Goal: Navigation & Orientation: Find specific page/section

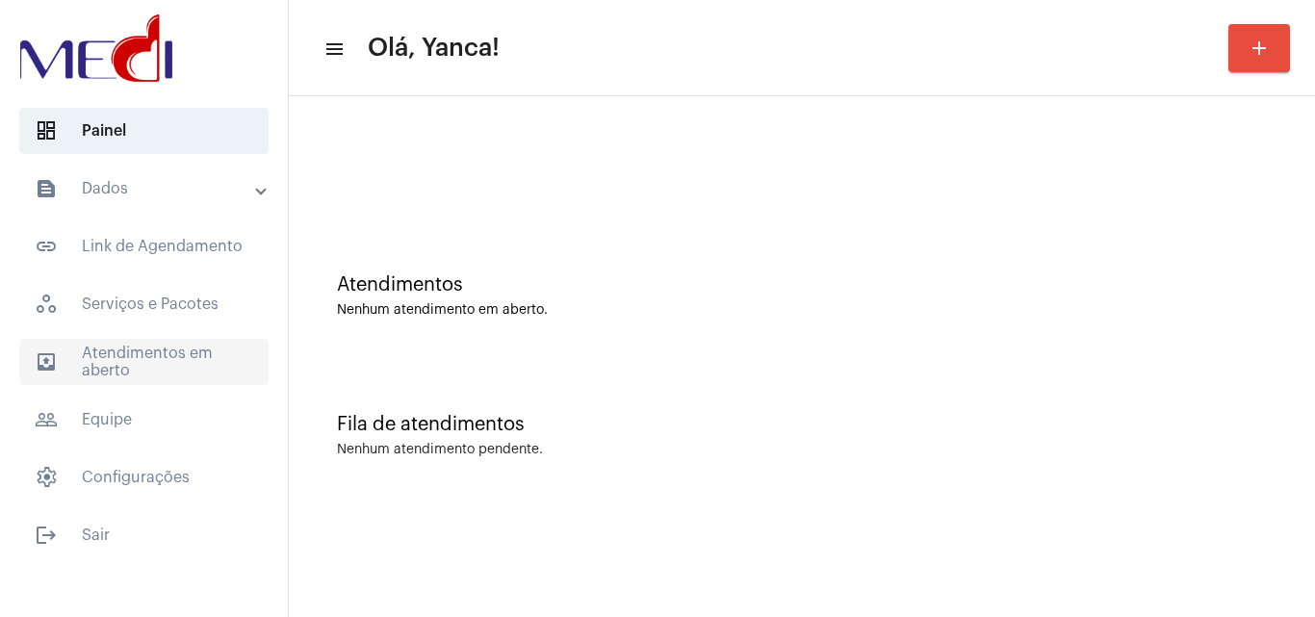
click at [194, 361] on span "outbox_outline Atendimentos em aberto" at bounding box center [143, 362] width 249 height 46
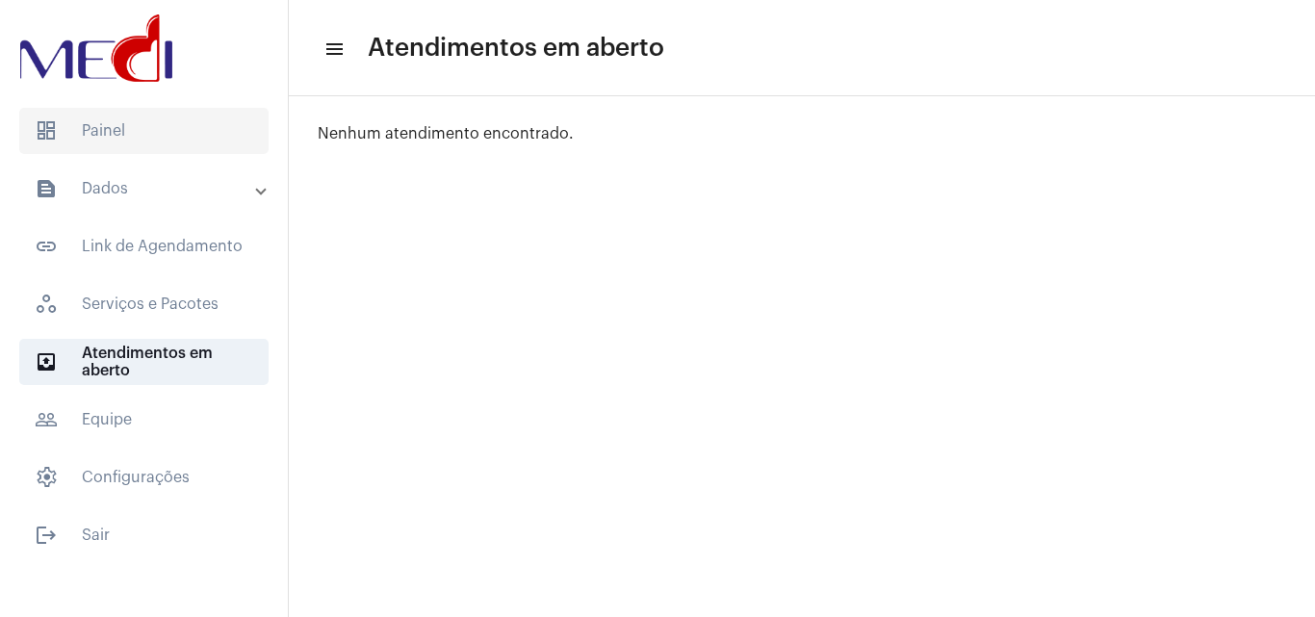
drag, startPoint x: 193, startPoint y: 121, endPoint x: 218, endPoint y: 120, distance: 24.1
click at [196, 122] on span "dashboard Painel" at bounding box center [143, 131] width 249 height 46
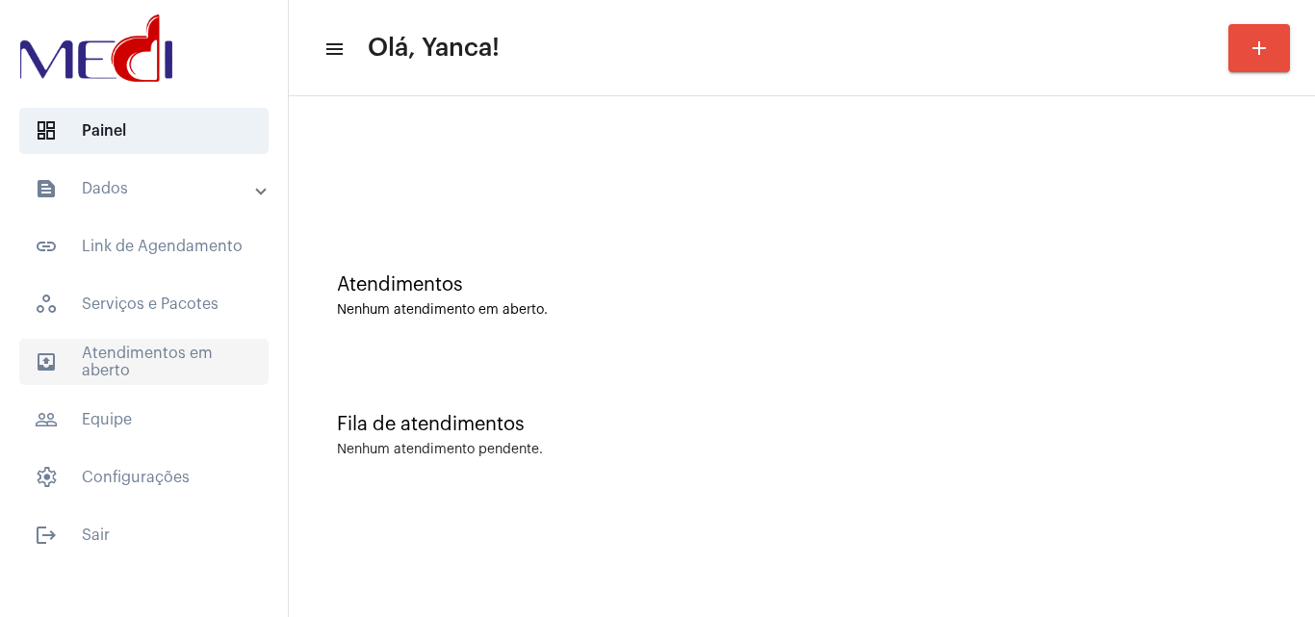
click at [70, 361] on span "outbox_outline Atendimentos em aberto" at bounding box center [143, 362] width 249 height 46
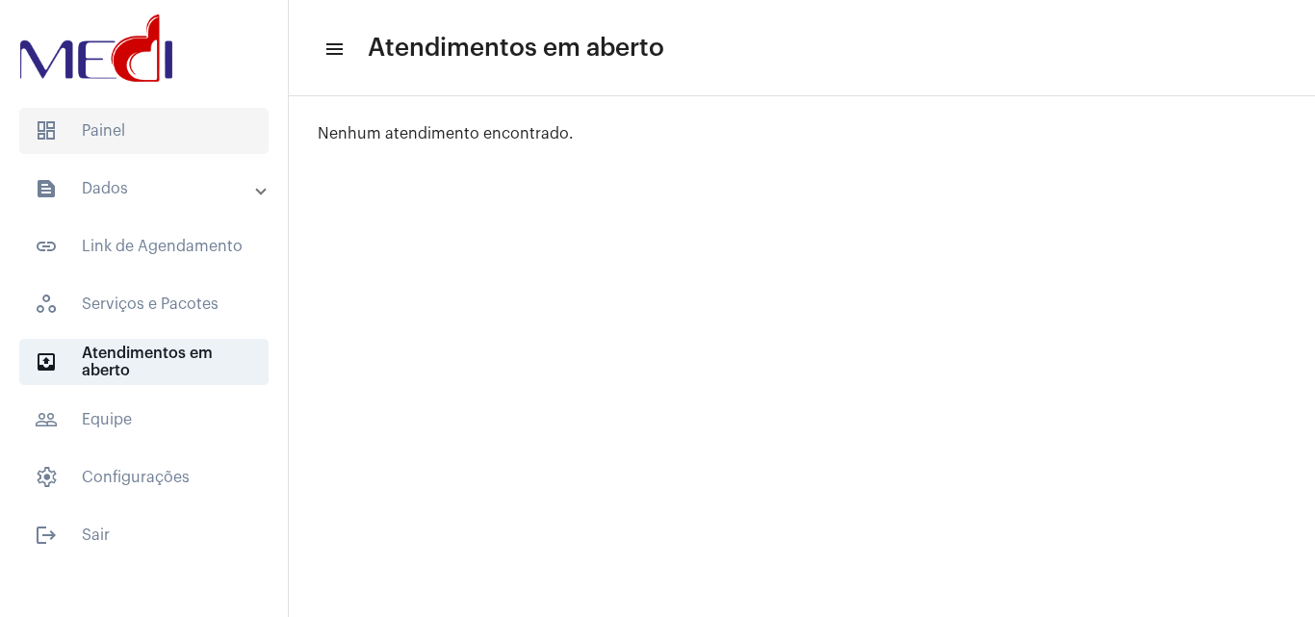
click at [183, 147] on span "dashboard Painel" at bounding box center [143, 131] width 249 height 46
